Goal: Information Seeking & Learning: Learn about a topic

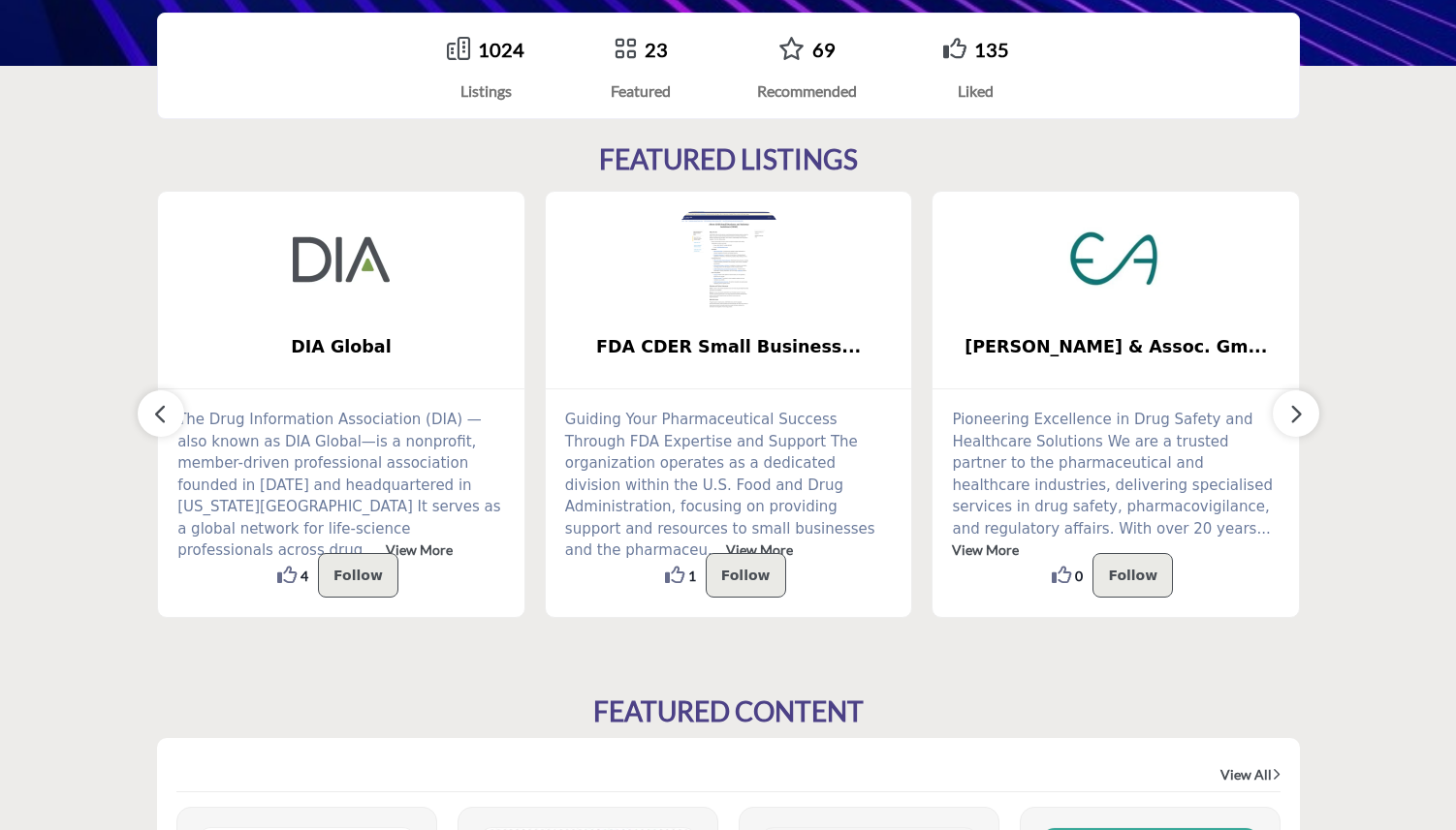
scroll to position [447, 0]
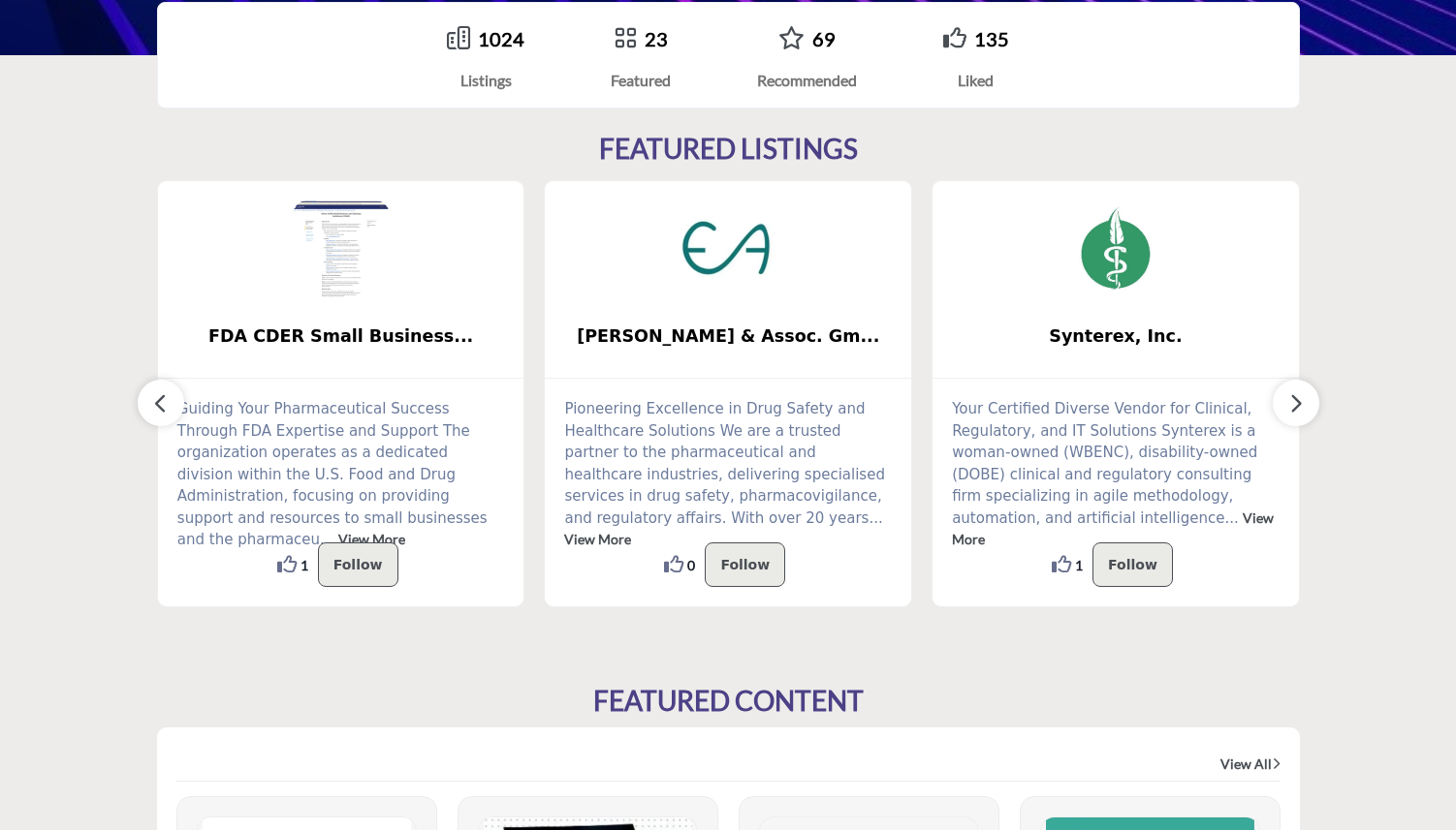
click at [1305, 396] on button "button" at bounding box center [1295, 403] width 47 height 47
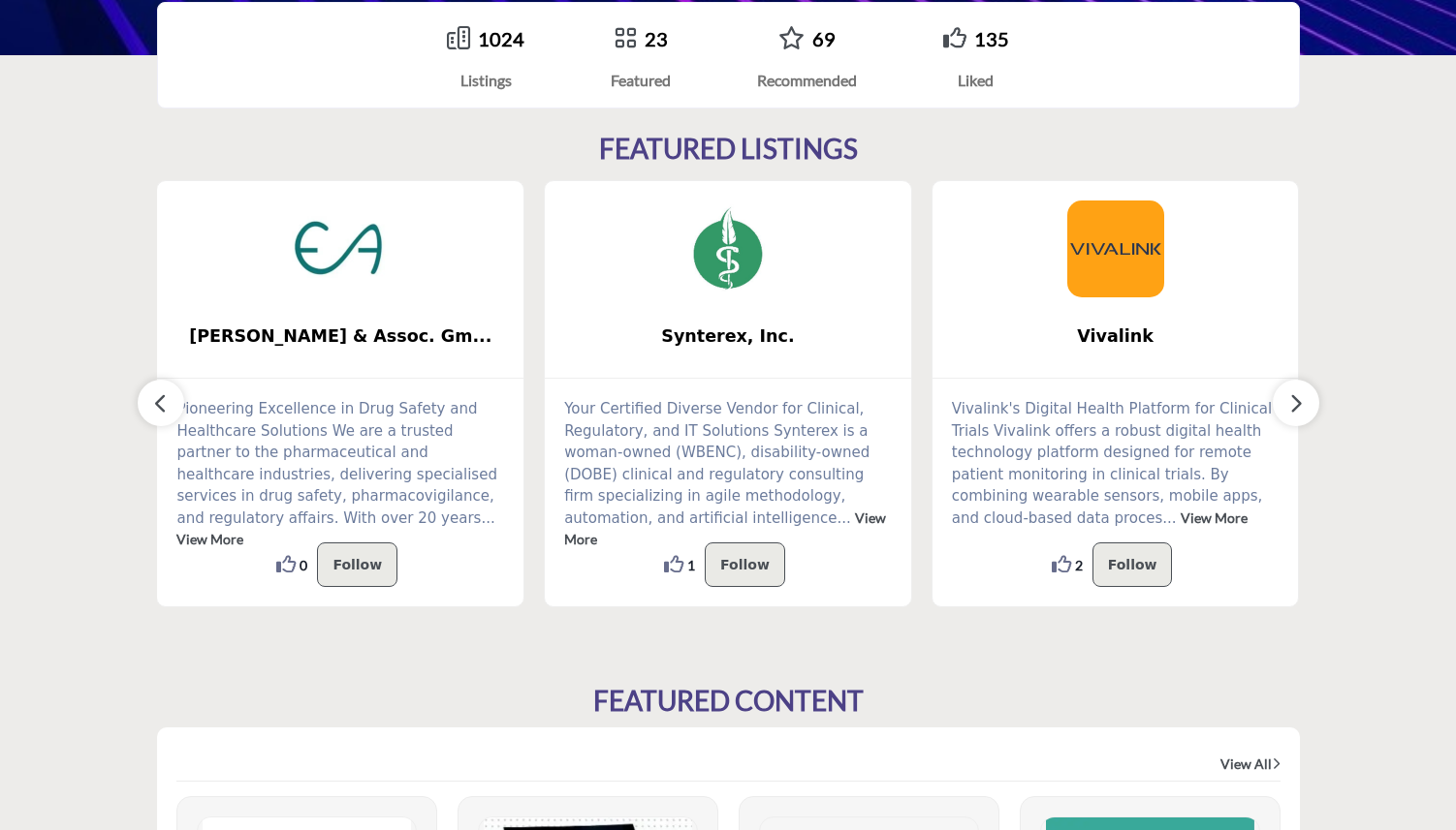
click at [1305, 397] on button "button" at bounding box center [1295, 403] width 47 height 47
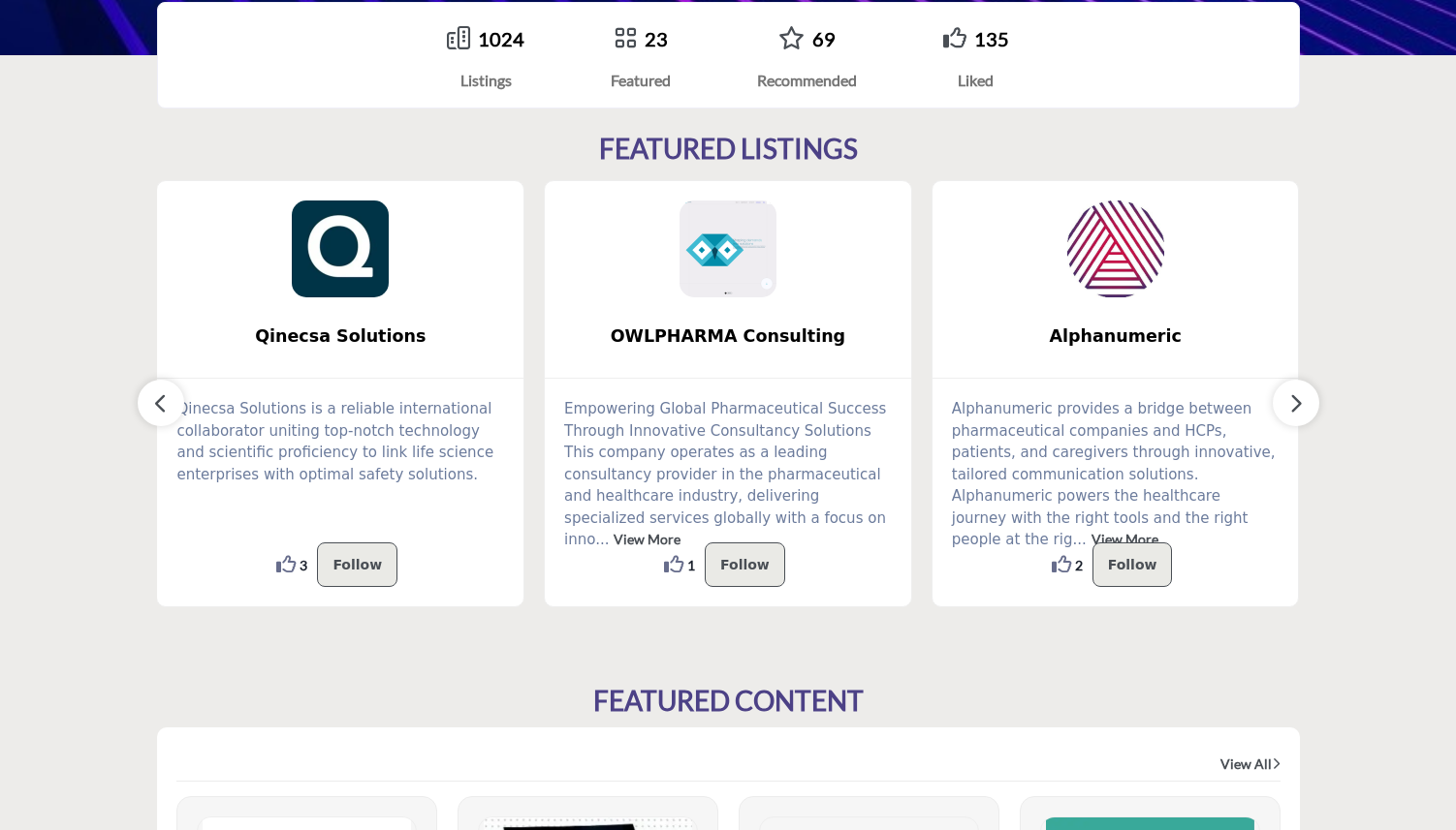
click at [1300, 399] on icon "button" at bounding box center [1296, 404] width 16 height 24
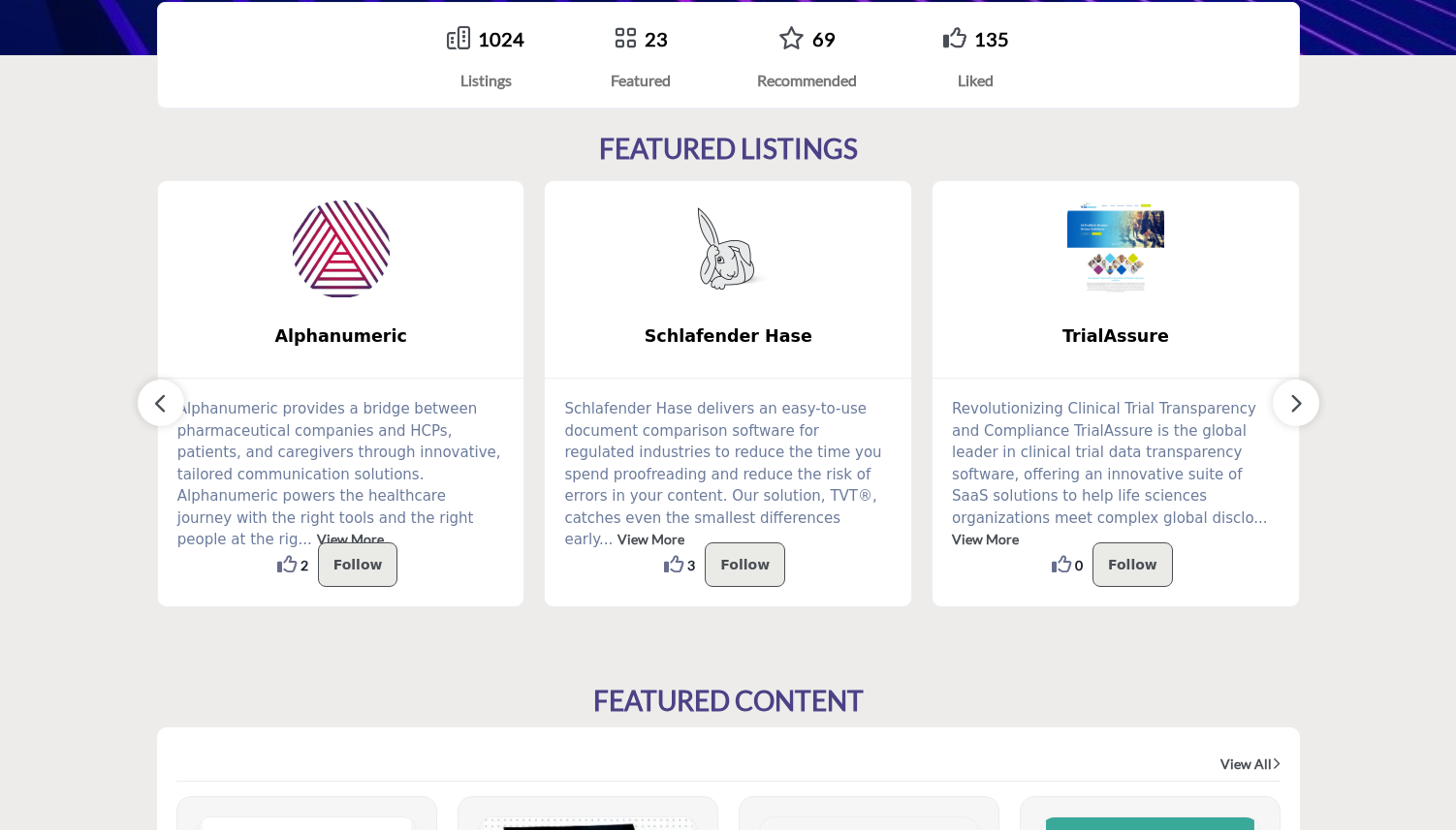
click at [1300, 399] on icon "button" at bounding box center [1296, 404] width 16 height 24
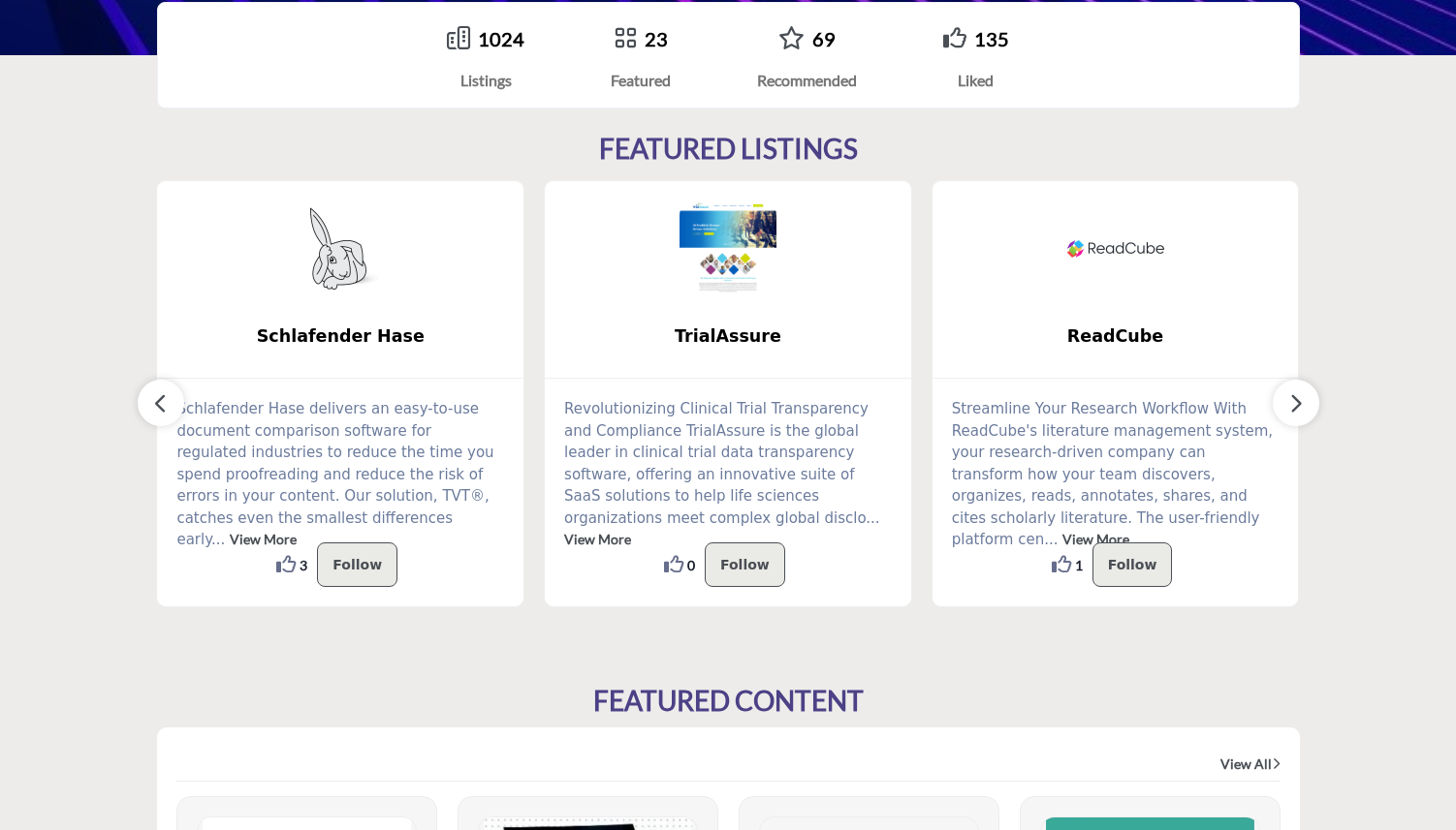
click at [1300, 398] on icon "button" at bounding box center [1296, 404] width 16 height 24
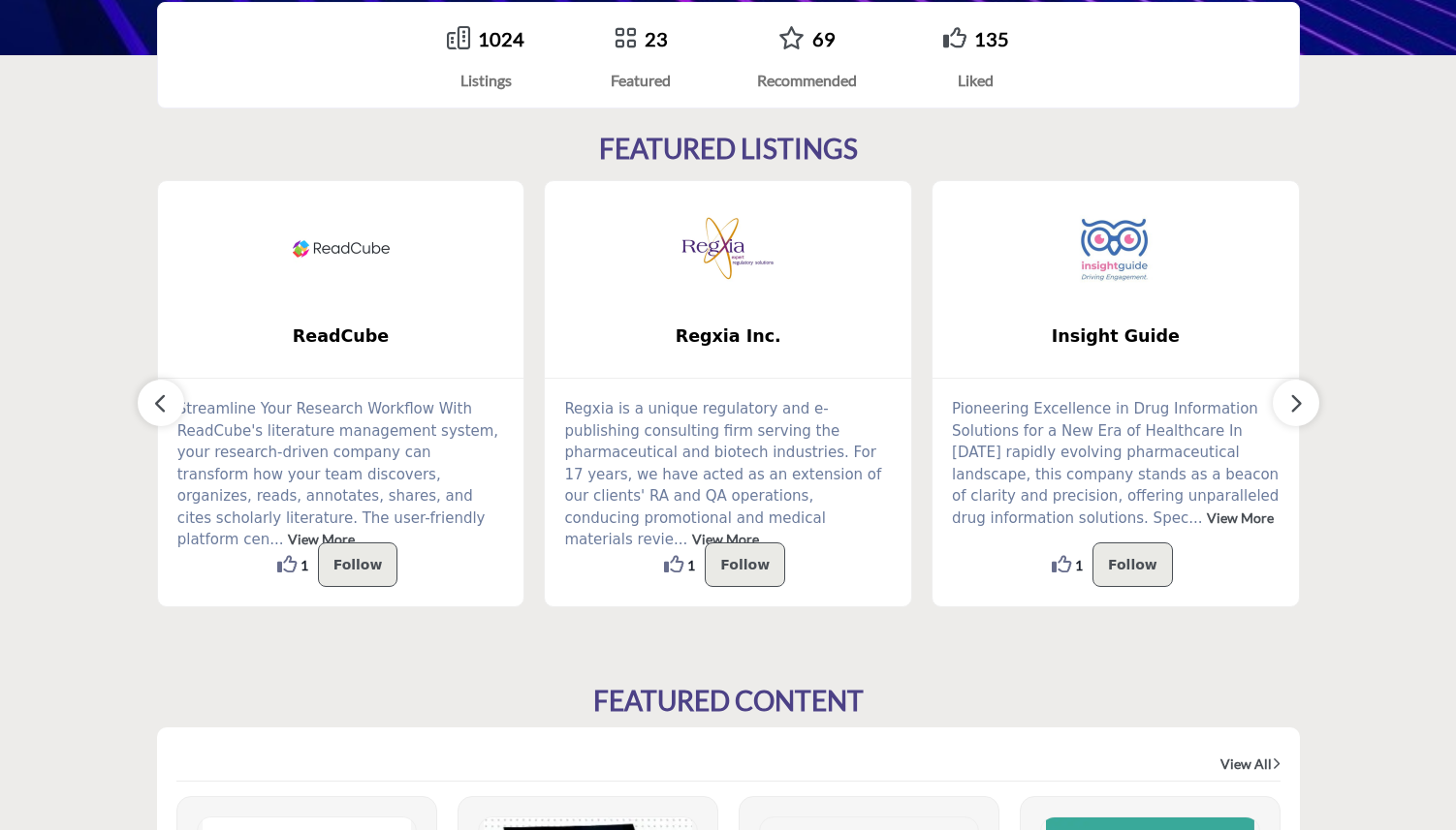
click at [1300, 399] on icon "button" at bounding box center [1296, 404] width 16 height 24
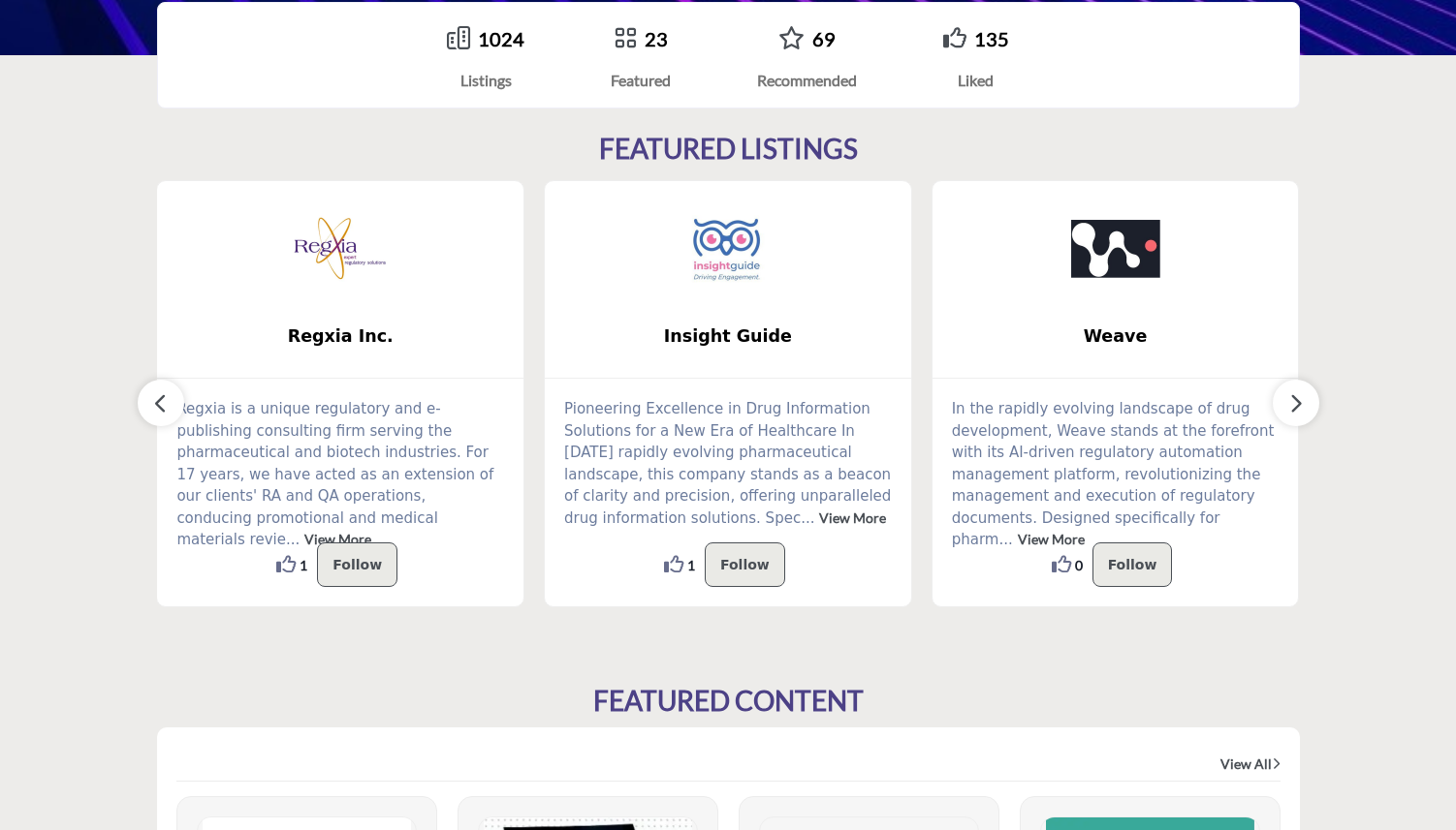
click at [1300, 399] on icon "button" at bounding box center [1296, 404] width 16 height 24
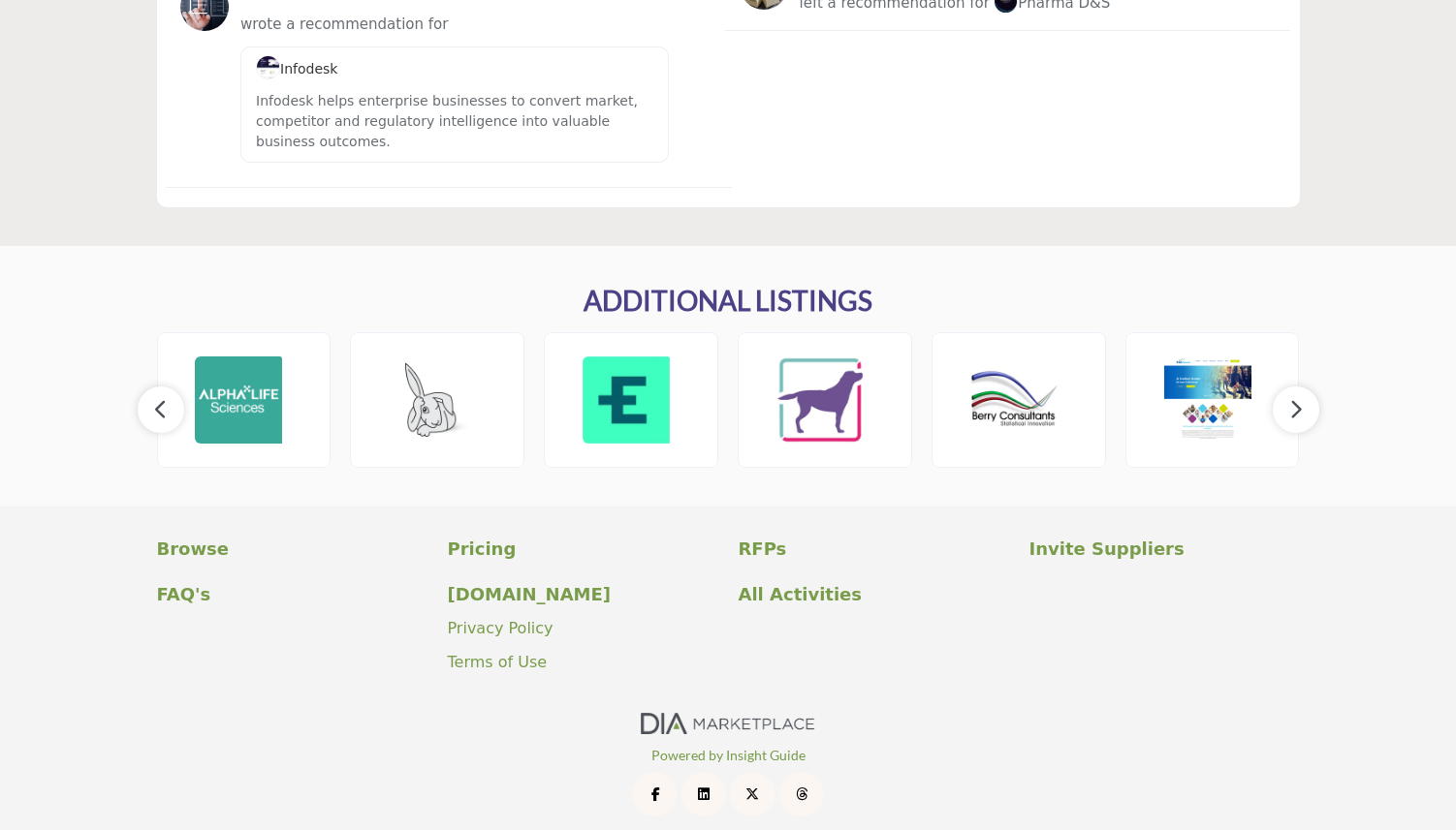
scroll to position [2441, 0]
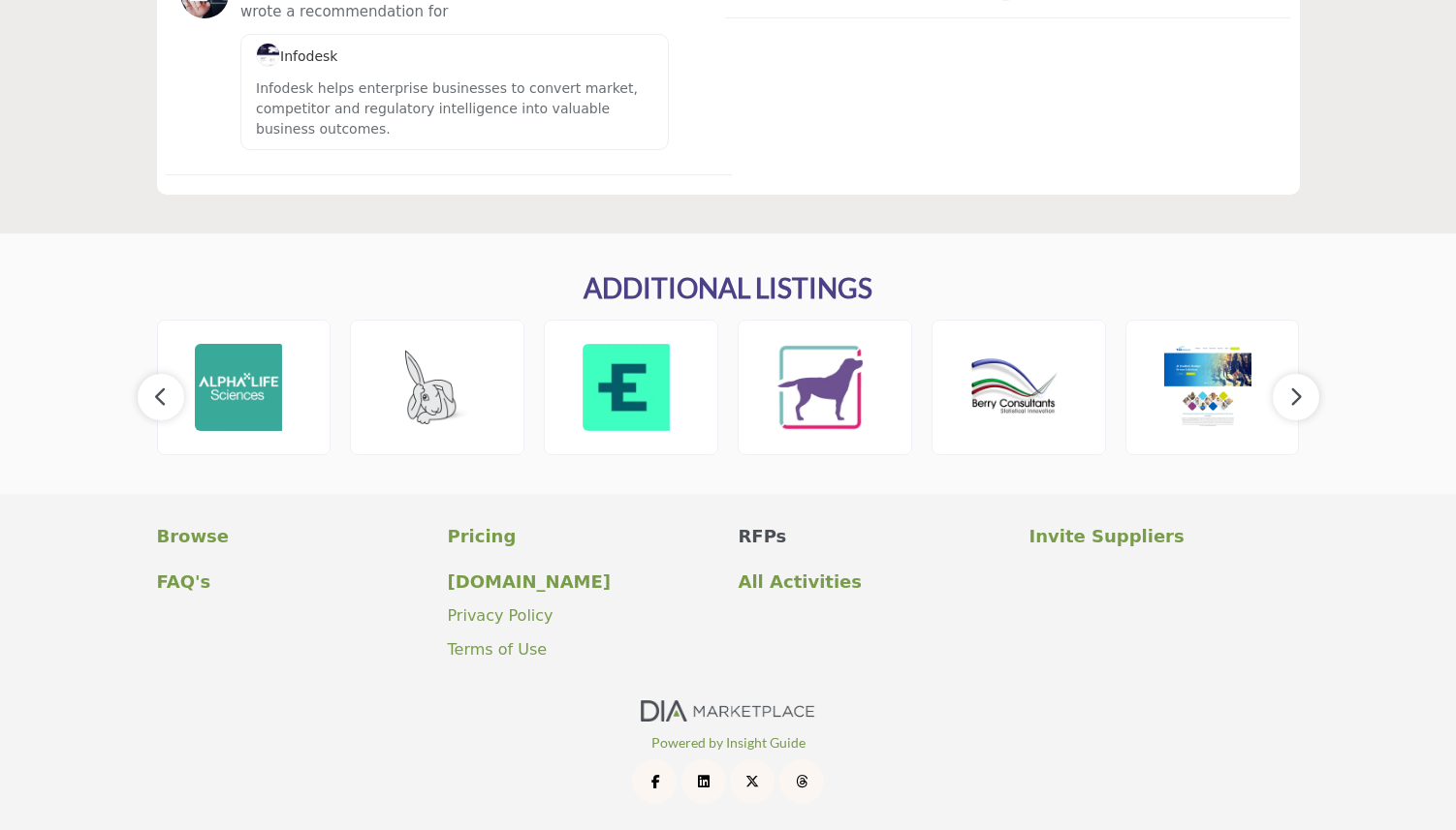
click at [774, 538] on p "RFPs" at bounding box center [873, 536] width 271 height 26
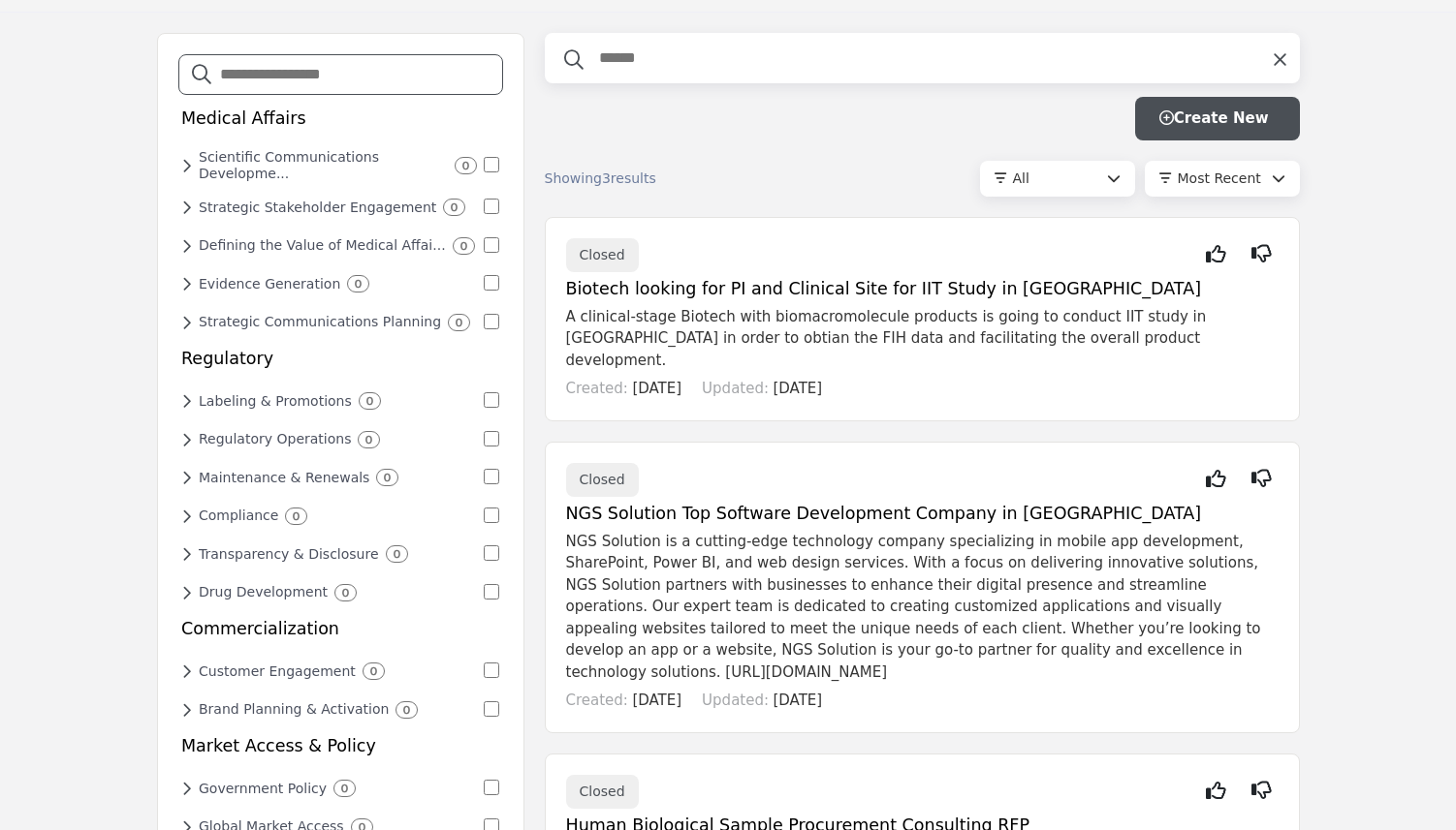
scroll to position [54, 0]
click at [281, 210] on h6 "Strategic Stakeholder Engagement" at bounding box center [317, 209] width 238 height 17
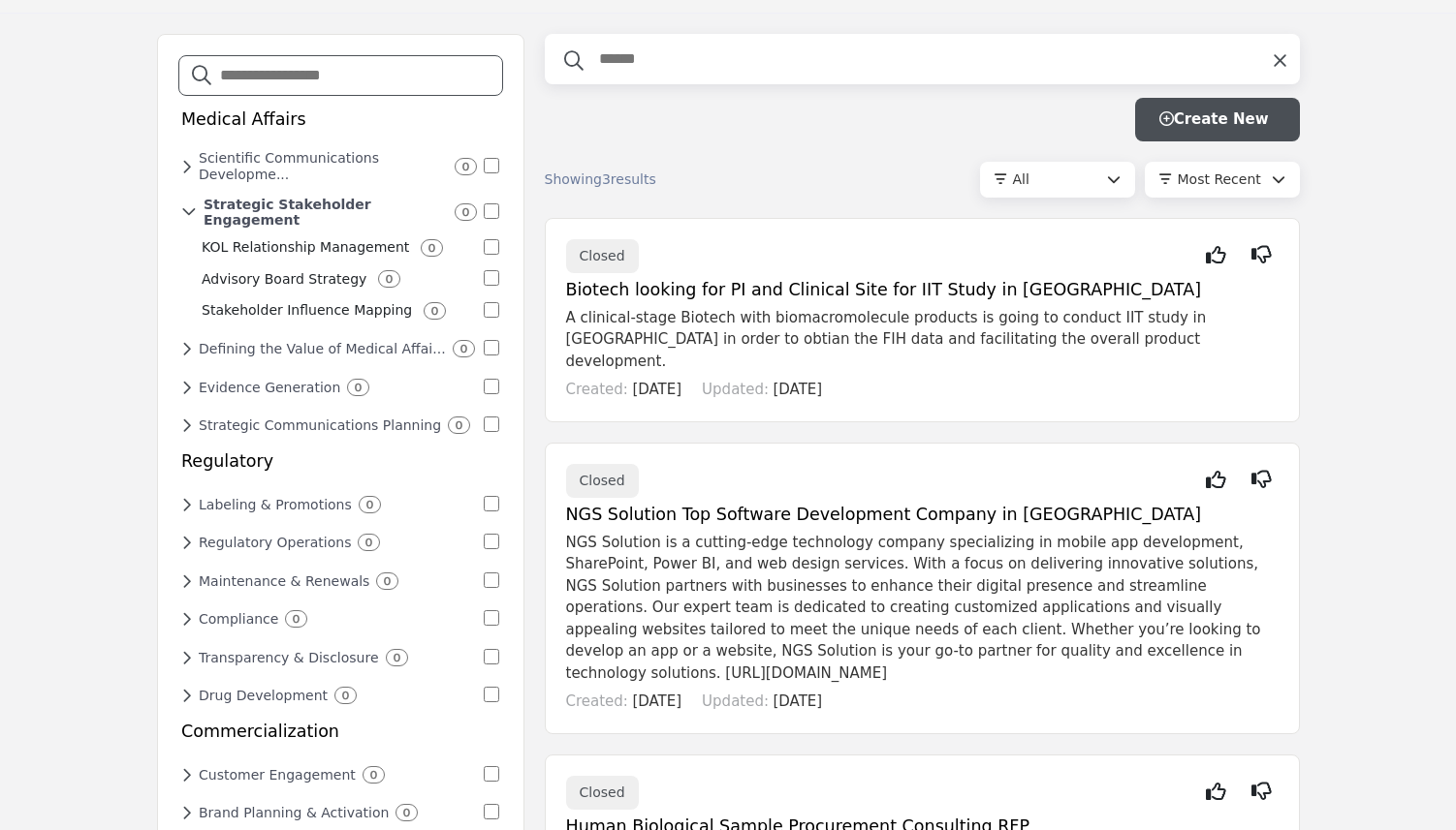
click at [278, 242] on p "KOL Relationship Management" at bounding box center [305, 248] width 208 height 20
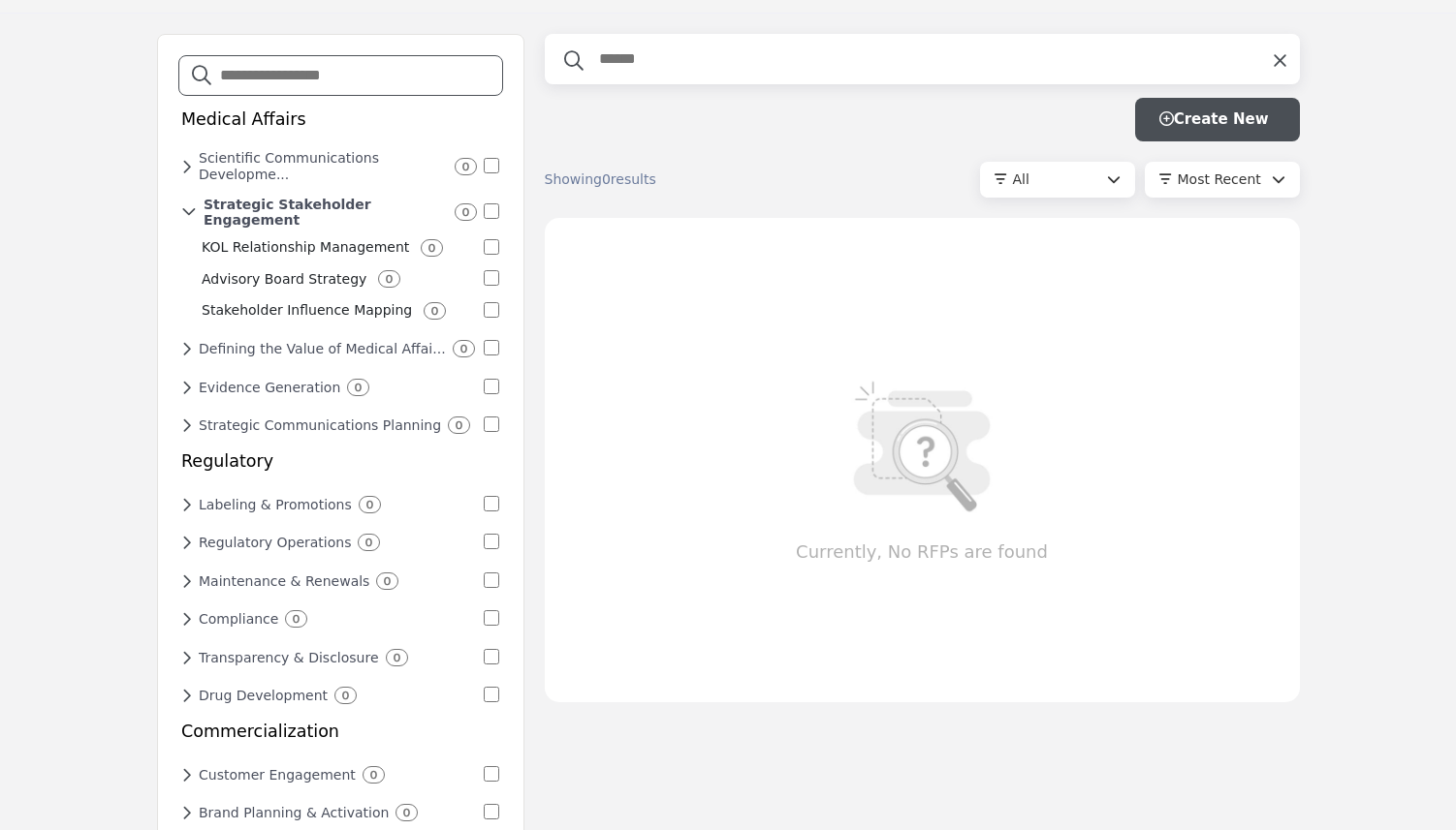
scroll to position [0, 0]
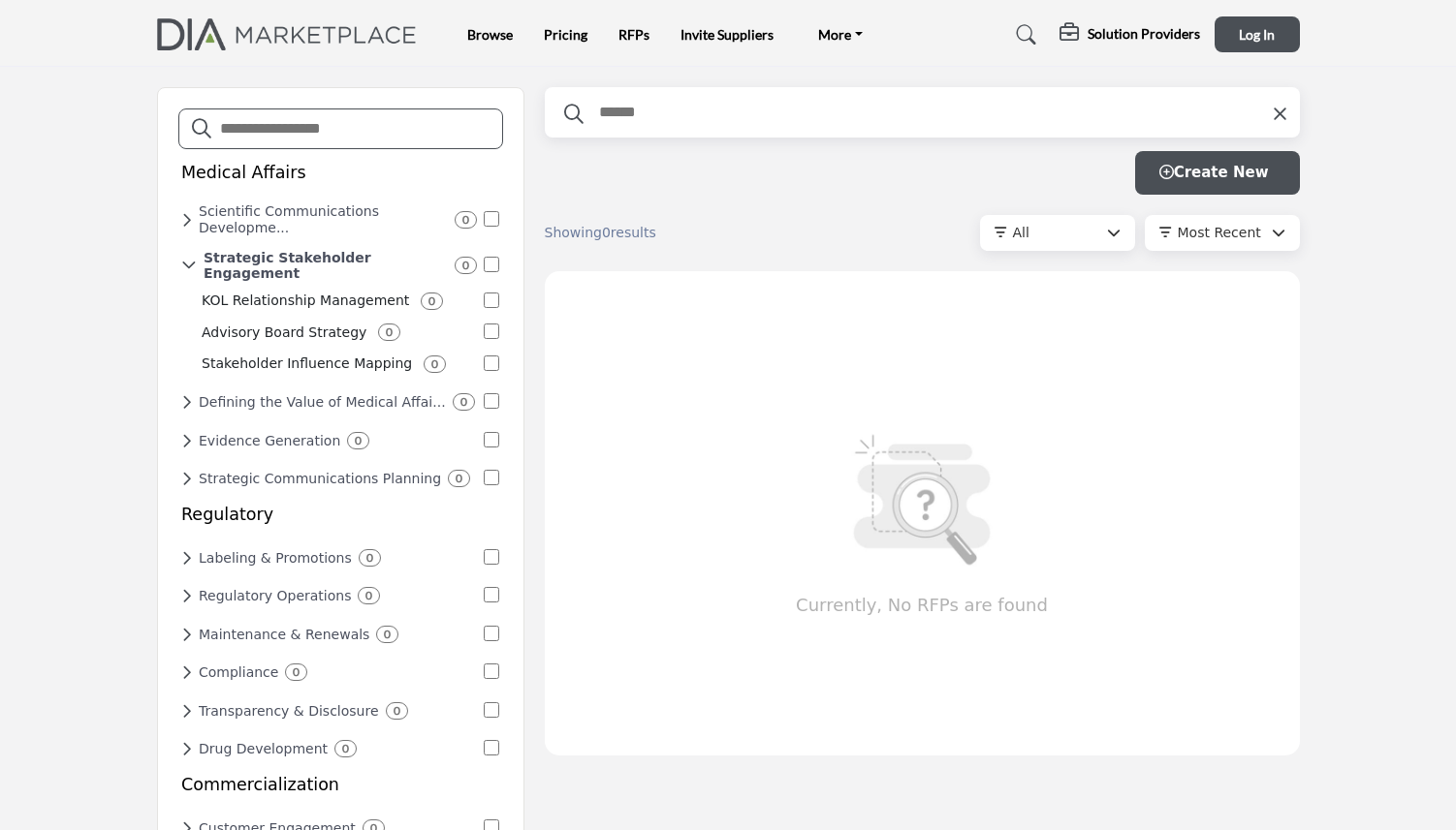
click at [321, 31] on img at bounding box center [292, 35] width 271 height 32
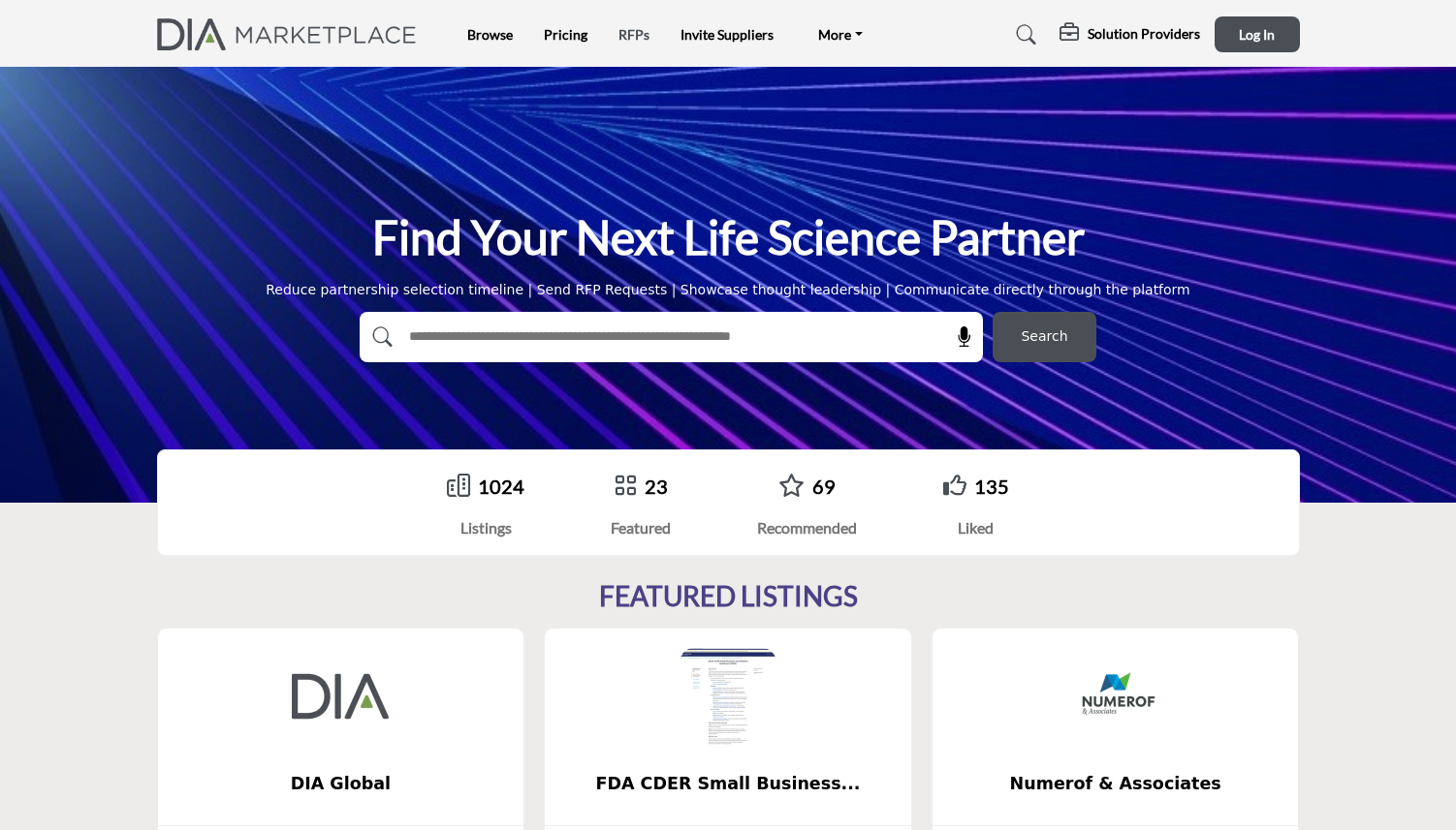
click at [631, 37] on link "RFPs" at bounding box center [634, 34] width 31 height 17
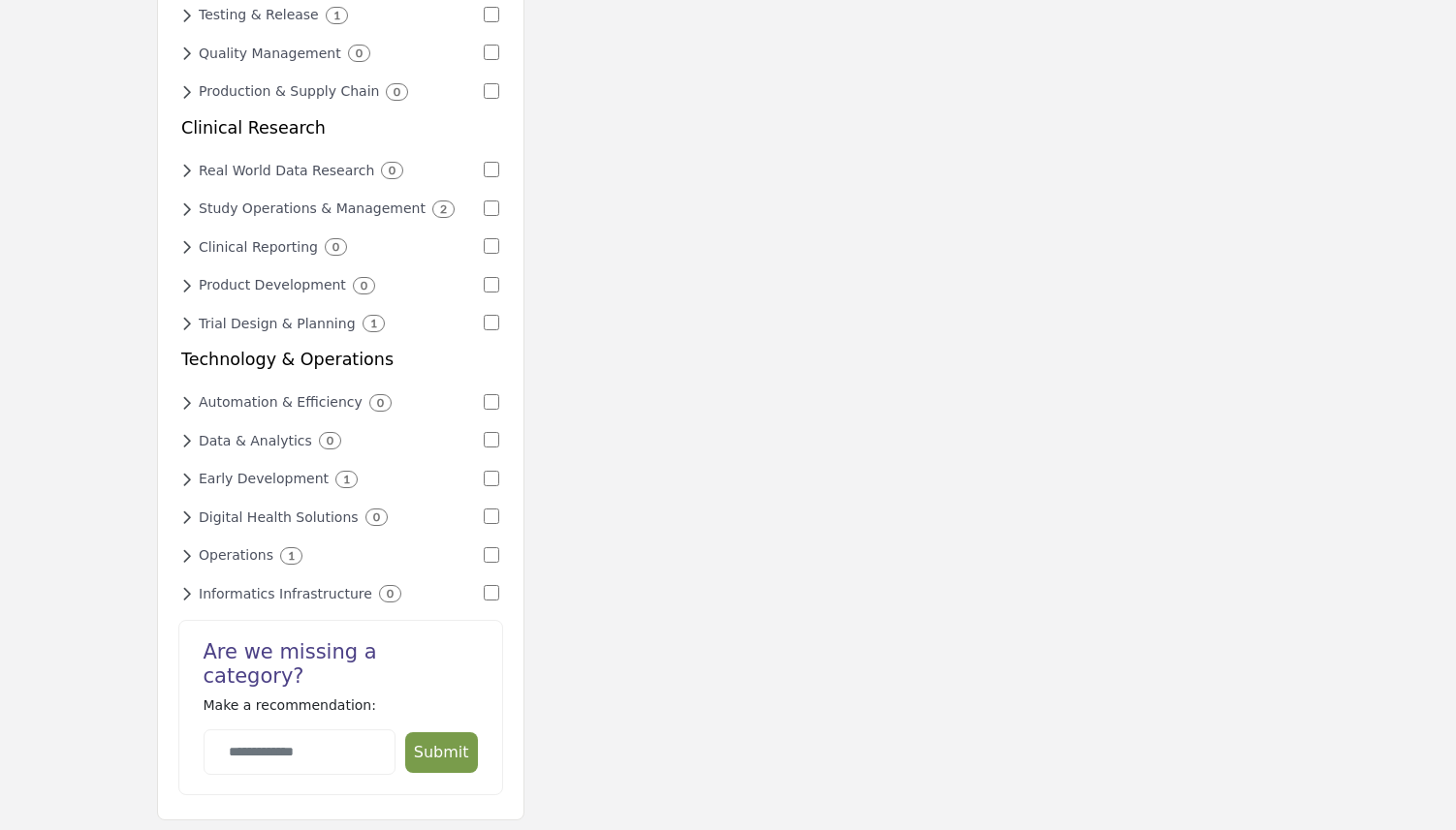
scroll to position [1241, 0]
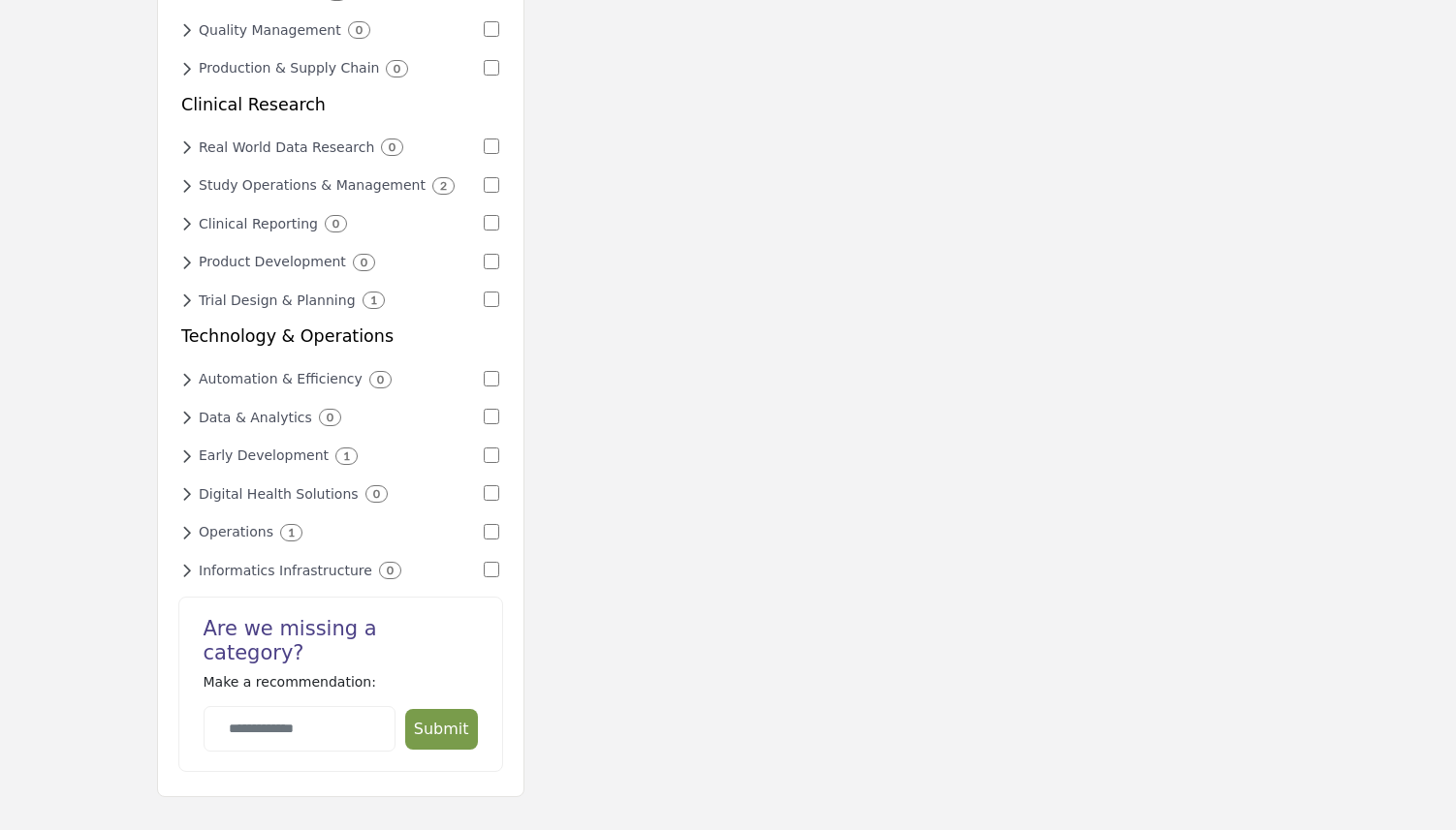
click at [359, 177] on h6 "Study Operations & Management" at bounding box center [312, 185] width 227 height 17
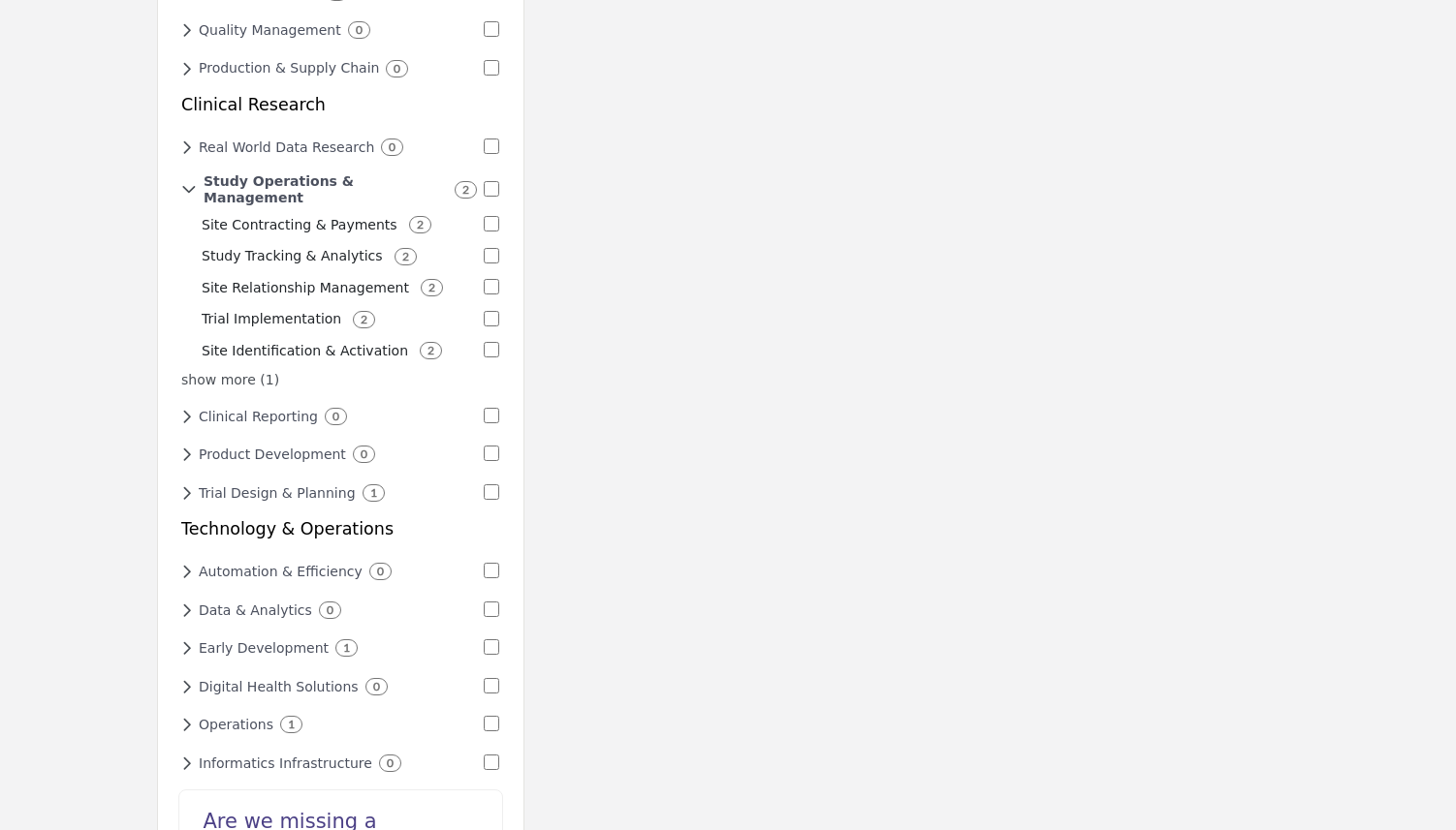
click at [314, 309] on p "Trial Implementation" at bounding box center [272, 319] width 139 height 20
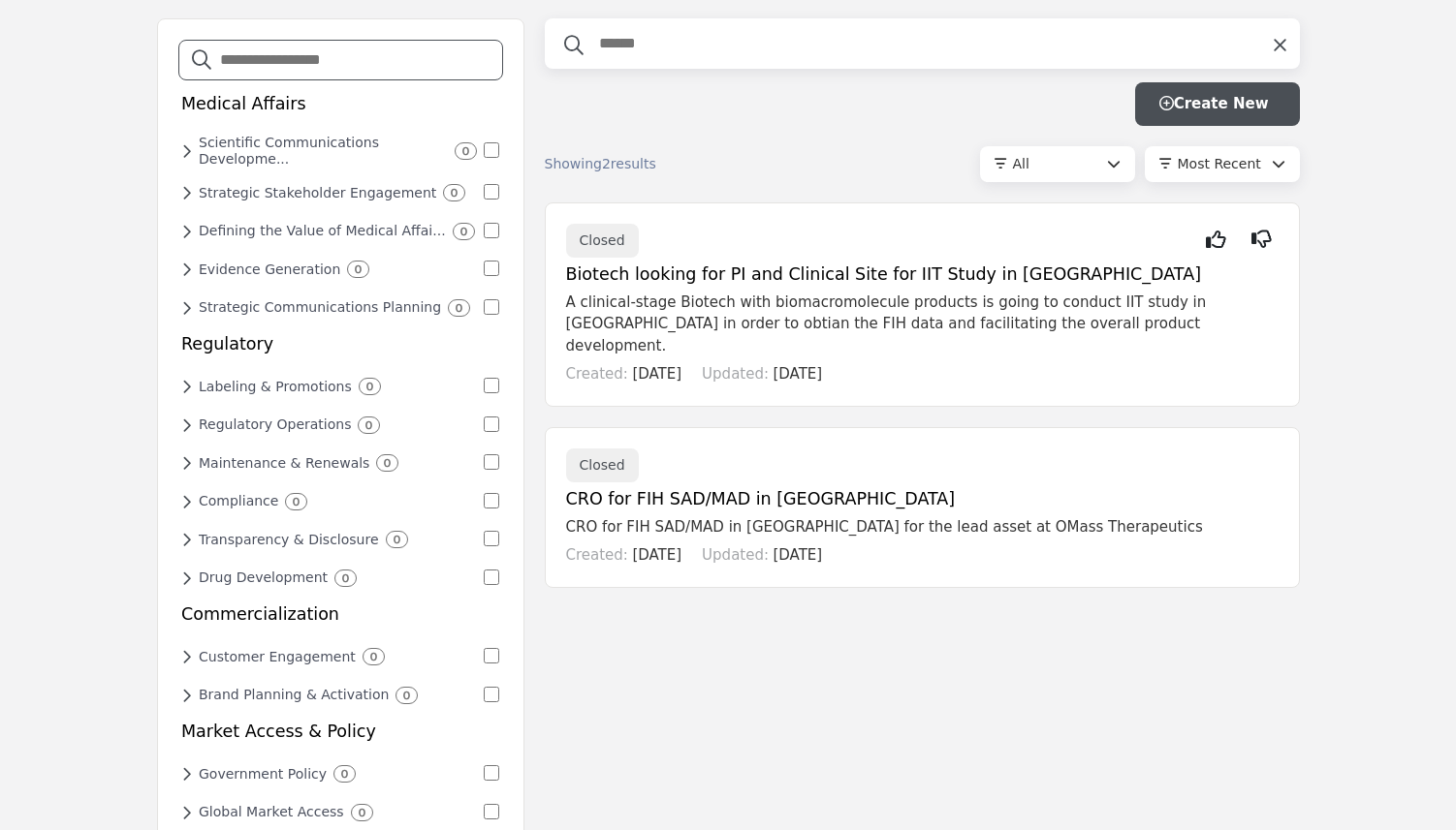
scroll to position [70, 0]
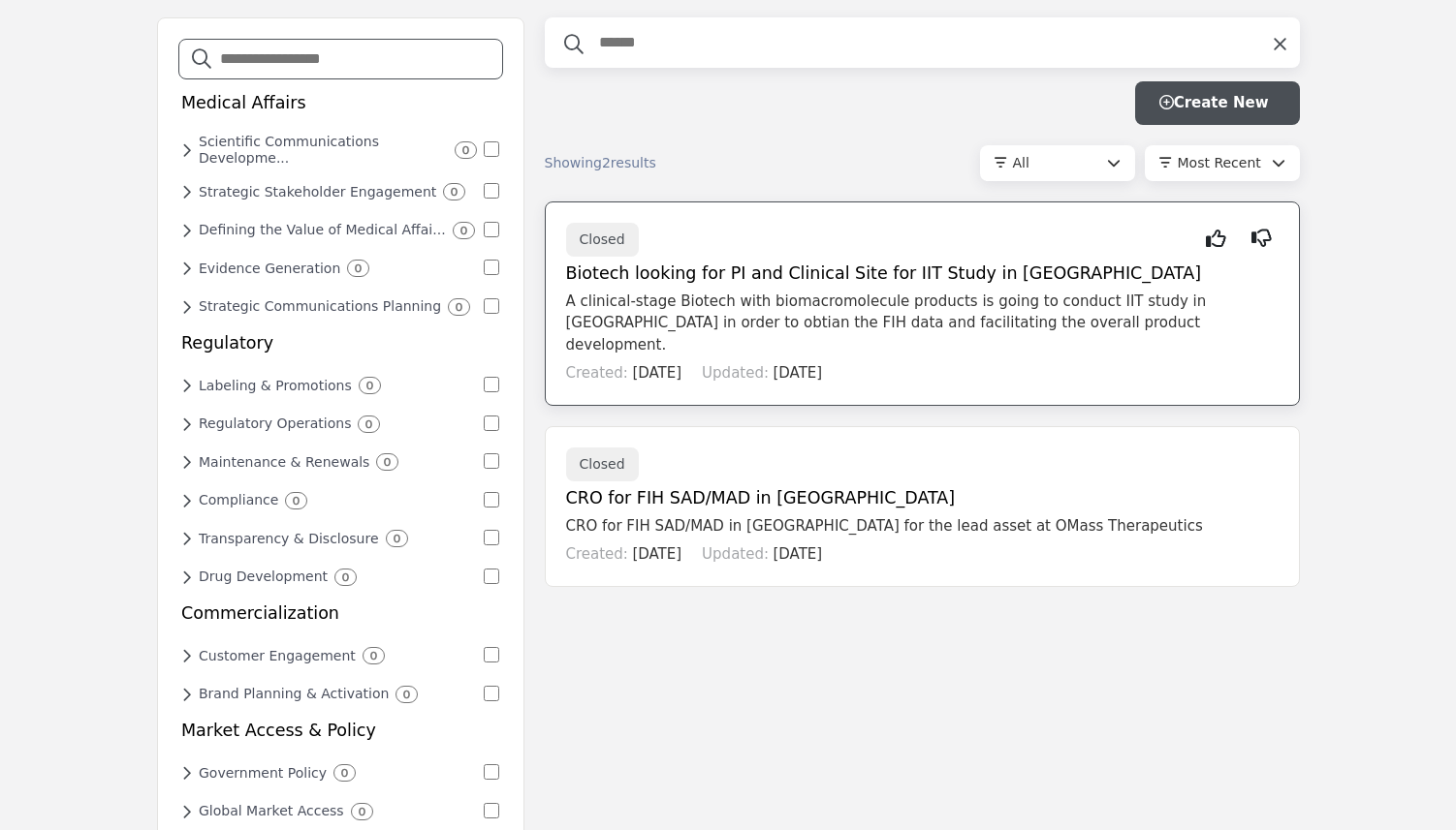
click at [768, 276] on h5 "Biotech looking for PI and Clinical Site for IIT Study in [GEOGRAPHIC_DATA]" at bounding box center [922, 273] width 712 height 20
